Goal: Task Accomplishment & Management: Complete application form

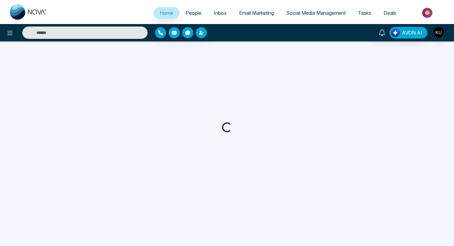
select select "*"
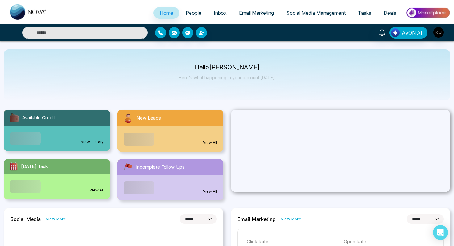
click at [192, 15] on span "People" at bounding box center [194, 13] width 16 height 6
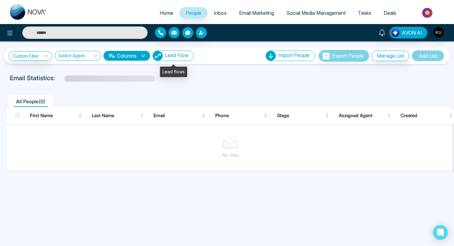
click at [172, 57] on span "Lead Flow" at bounding box center [176, 55] width 23 height 6
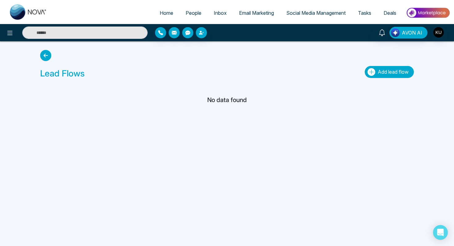
click at [390, 70] on span "Add lead flow" at bounding box center [393, 72] width 31 height 6
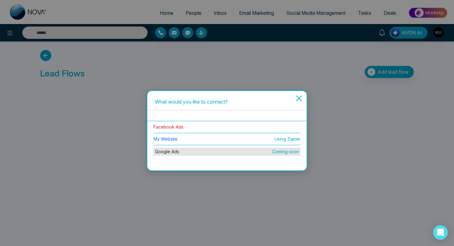
click at [170, 128] on link "Facebook Ads" at bounding box center [168, 126] width 30 height 5
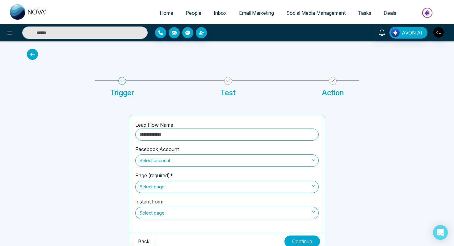
click at [172, 135] on input "text" at bounding box center [226, 135] width 183 height 12
type input "**********"
click at [183, 160] on span "Select account" at bounding box center [227, 161] width 175 height 10
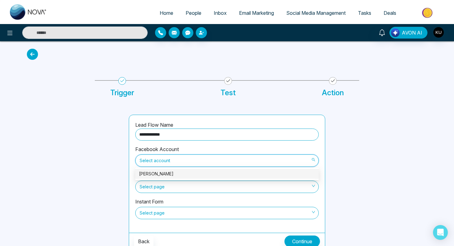
click at [178, 175] on div "[PERSON_NAME]" at bounding box center [227, 174] width 176 height 7
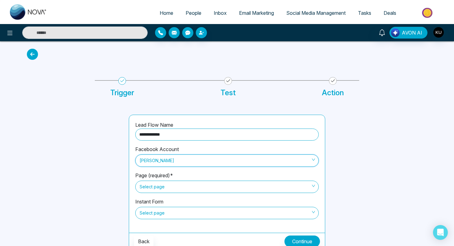
click at [178, 186] on span "Select page" at bounding box center [227, 187] width 175 height 10
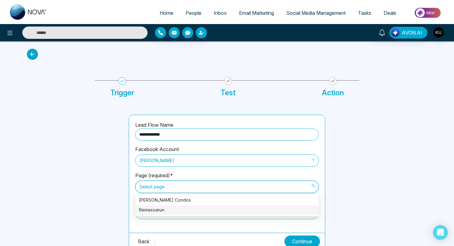
click at [166, 209] on div "Remaxxarun" at bounding box center [227, 210] width 176 height 7
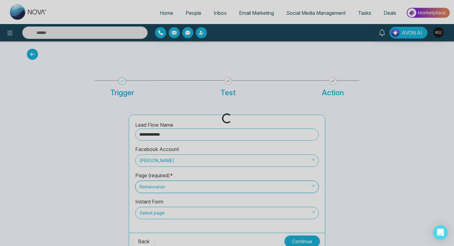
scroll to position [4, 0]
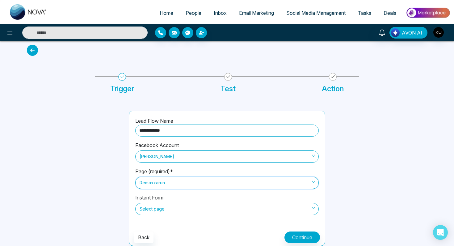
click at [175, 208] on span "Select page" at bounding box center [227, 209] width 175 height 10
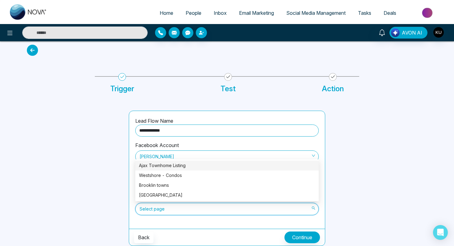
click at [179, 166] on div "Ajax Townhome Listing" at bounding box center [227, 165] width 176 height 7
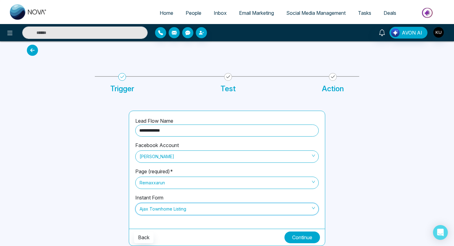
click at [300, 236] on button "Continue" at bounding box center [302, 238] width 36 height 12
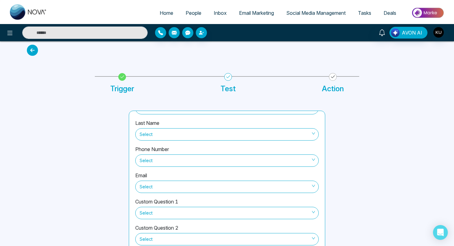
scroll to position [0, 0]
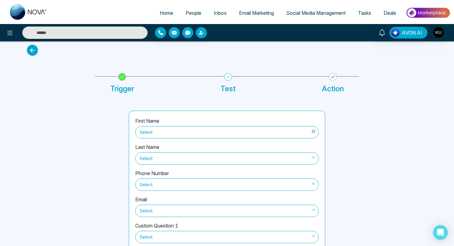
click at [208, 133] on span "Select" at bounding box center [227, 132] width 175 height 10
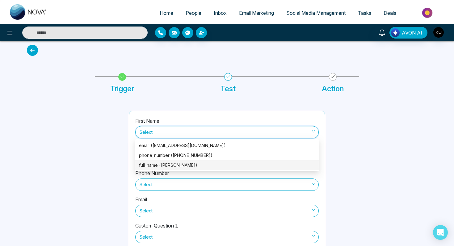
click at [184, 165] on div "full_name ([PERSON_NAME])" at bounding box center [227, 165] width 176 height 7
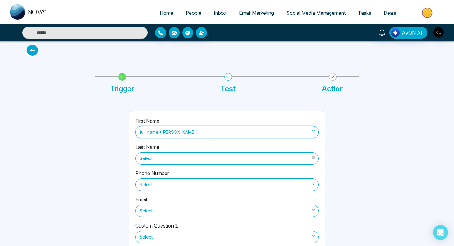
click at [172, 157] on span "Select" at bounding box center [227, 158] width 175 height 10
click at [107, 181] on div at bounding box center [74, 197] width 102 height 172
click at [158, 188] on span "Select" at bounding box center [227, 185] width 175 height 10
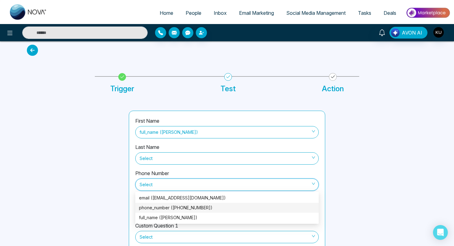
click at [161, 209] on div "phone_number ([PHONE_NUMBER])" at bounding box center [227, 208] width 176 height 7
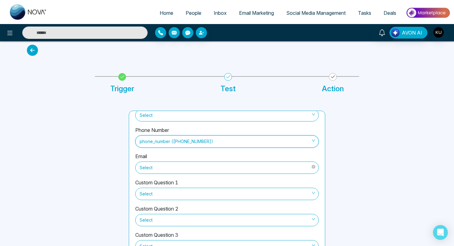
scroll to position [46, 0]
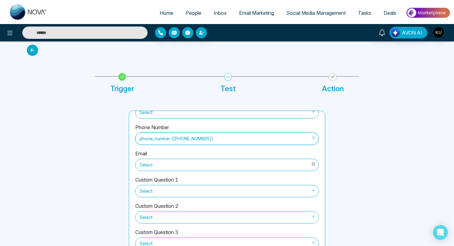
click at [165, 166] on span "Select" at bounding box center [227, 165] width 175 height 10
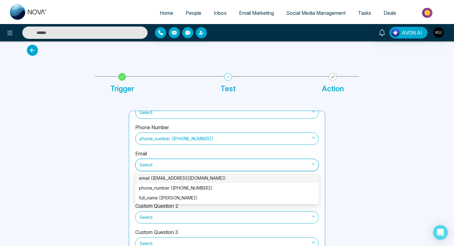
click at [167, 177] on div "email ([EMAIL_ADDRESS][DOMAIN_NAME])" at bounding box center [227, 178] width 176 height 7
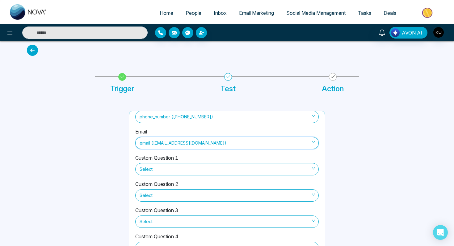
scroll to position [40, 0]
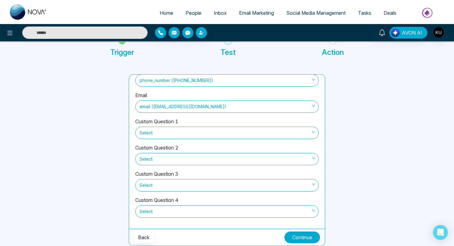
click at [308, 240] on button "Continue" at bounding box center [302, 238] width 36 height 12
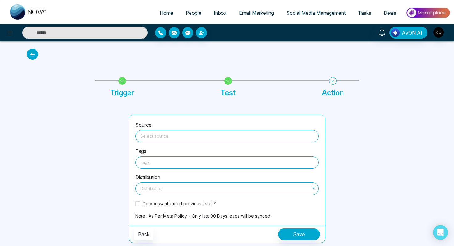
click at [218, 133] on input "search" at bounding box center [227, 135] width 176 height 9
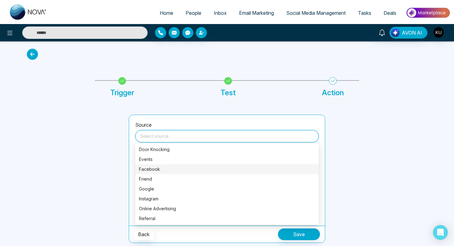
click at [172, 169] on div "Facebook" at bounding box center [227, 169] width 176 height 7
type input "********"
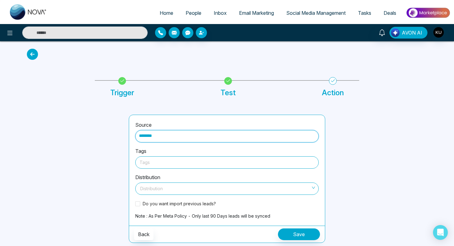
click at [166, 164] on div at bounding box center [227, 163] width 175 height 8
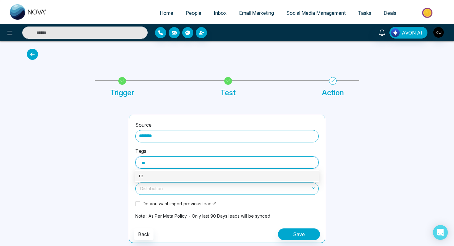
type input "*"
type input "*********"
click at [167, 174] on div "ajax town" at bounding box center [227, 176] width 176 height 7
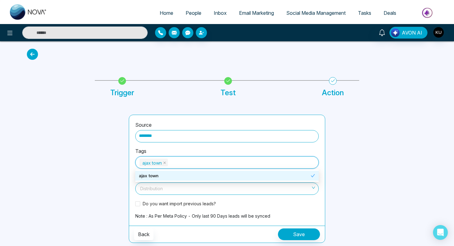
click at [168, 190] on input "search" at bounding box center [225, 187] width 172 height 9
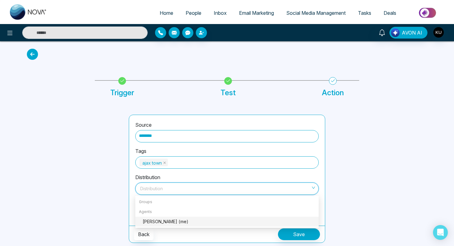
click at [165, 221] on div "[PERSON_NAME] (me)" at bounding box center [229, 222] width 172 height 7
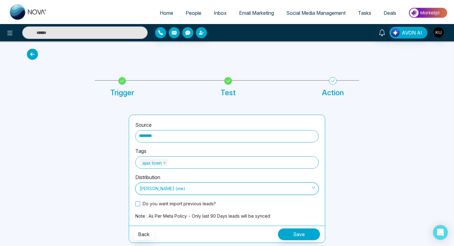
click at [137, 205] on span at bounding box center [137, 204] width 5 height 5
click at [288, 237] on button "Save" at bounding box center [299, 235] width 42 height 12
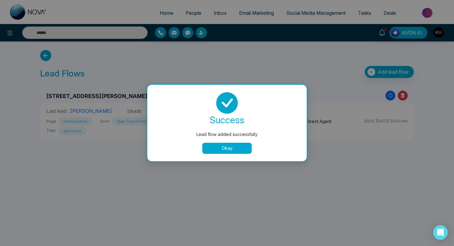
click at [227, 151] on button "Okay" at bounding box center [226, 148] width 49 height 11
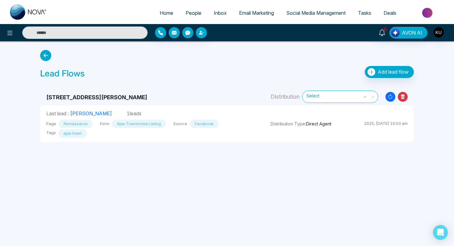
click at [191, 16] on link "People" at bounding box center [193, 13] width 28 height 12
